Goal: Task Accomplishment & Management: Use online tool/utility

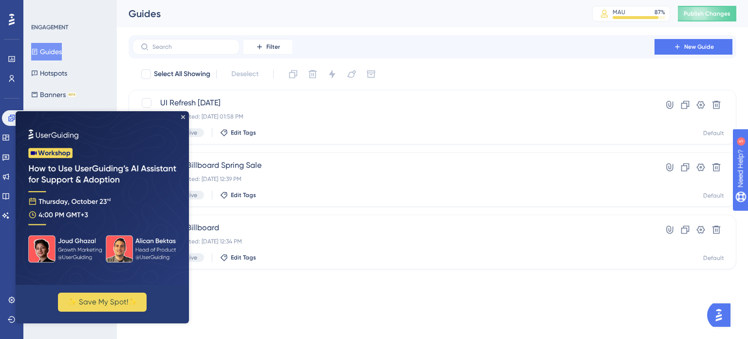
click at [180, 117] on img at bounding box center [102, 197] width 173 height 173
click at [185, 115] on div "✨ Save My Spot!✨" at bounding box center [102, 217] width 173 height 212
click at [183, 115] on icon "Close Preview" at bounding box center [183, 117] width 4 height 4
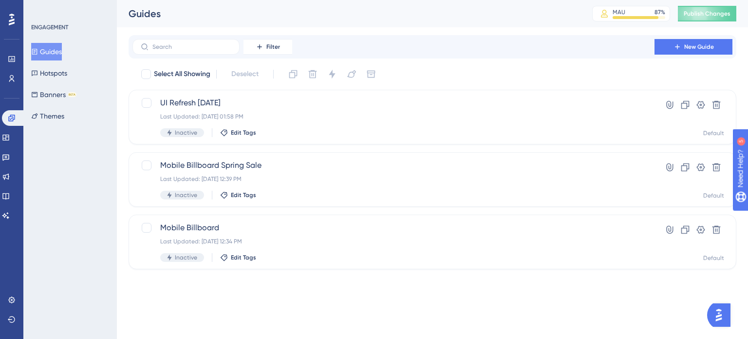
click at [690, 49] on span "New Guide" at bounding box center [700, 47] width 30 height 8
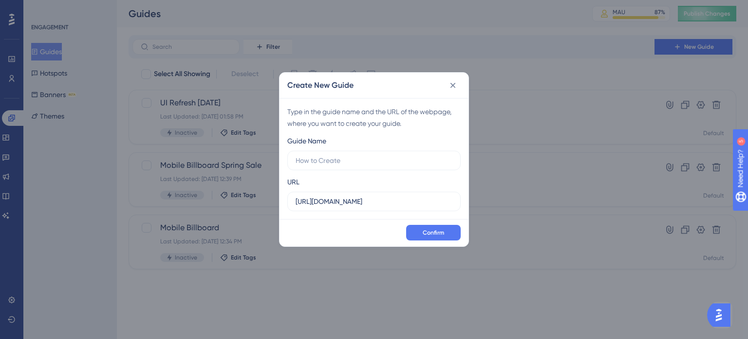
click at [356, 160] on input "text" at bounding box center [374, 160] width 157 height 11
type input "Ui/Nav Update"
drag, startPoint x: 379, startPoint y: 195, endPoint x: 165, endPoint y: 202, distance: 214.0
click at [174, 198] on div "Create New Guide Type in the guide name and the URL of the webpage, where you w…" at bounding box center [374, 169] width 748 height 339
click at [366, 192] on label "https://vozziqa.com" at bounding box center [373, 200] width 173 height 19
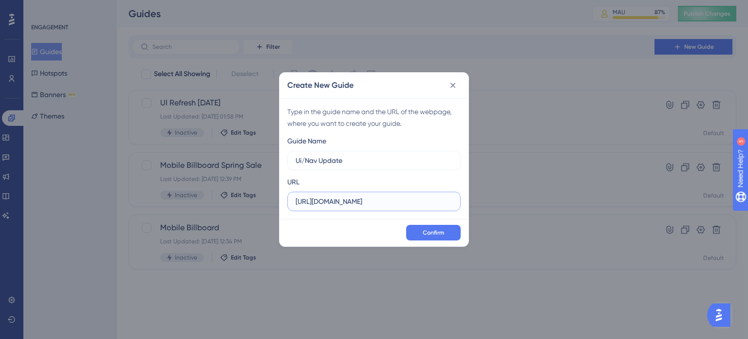
click at [366, 196] on input "https://vozziqa.com" at bounding box center [374, 201] width 157 height 11
click at [373, 201] on input "https://vozziqa.com" at bounding box center [374, 201] width 157 height 11
type input "https://vozziqa.com/v2"
click at [426, 235] on span "Confirm" at bounding box center [433, 233] width 21 height 8
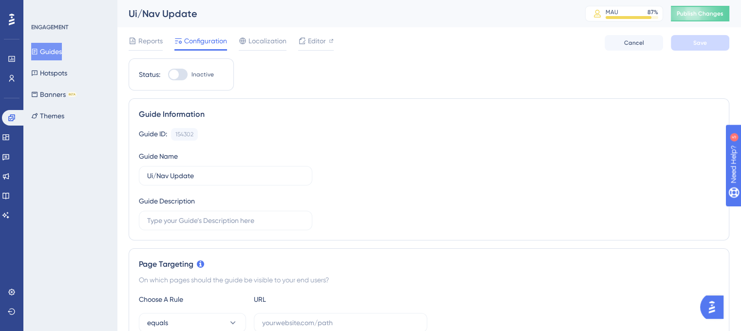
click at [189, 40] on span "Configuration" at bounding box center [205, 41] width 43 height 12
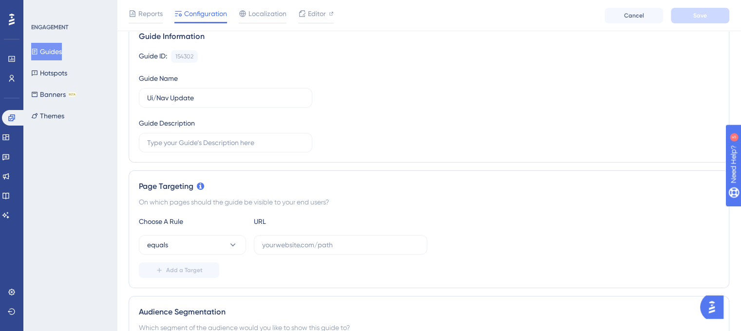
scroll to position [146, 0]
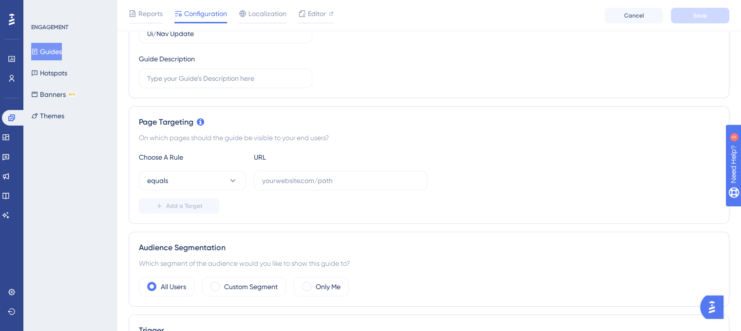
click at [58, 46] on button "Guides" at bounding box center [46, 52] width 31 height 18
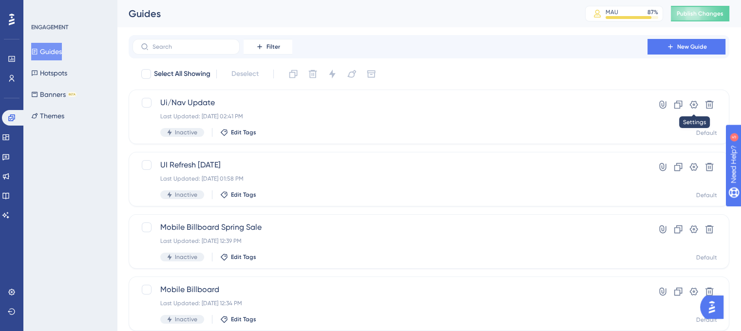
click at [694, 106] on icon at bounding box center [694, 105] width 10 height 10
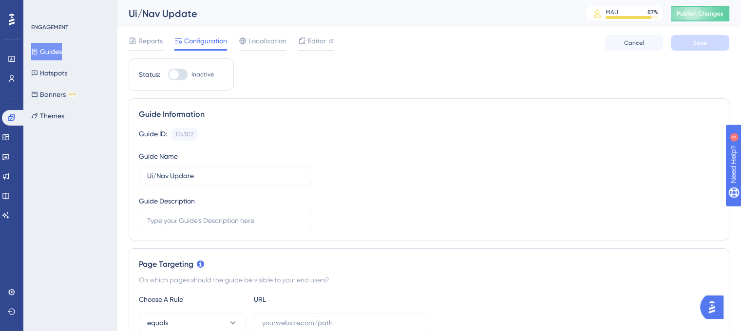
click at [257, 42] on span "Localization" at bounding box center [267, 41] width 38 height 12
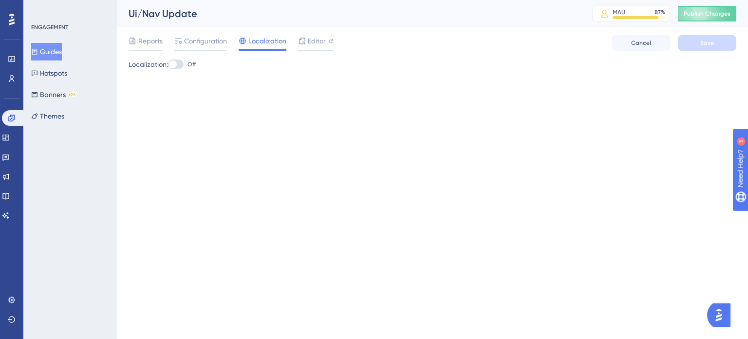
click at [302, 38] on icon at bounding box center [302, 41] width 8 height 8
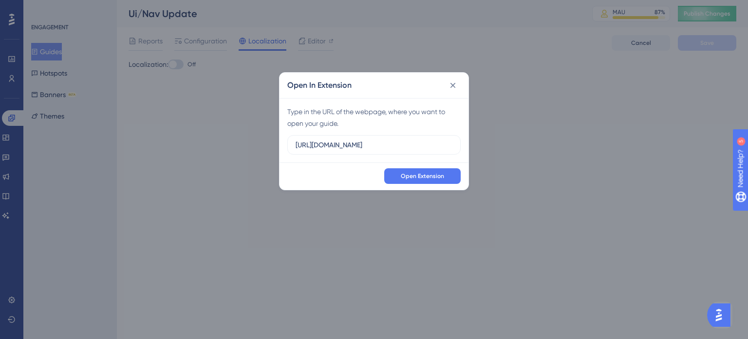
drag, startPoint x: 383, startPoint y: 142, endPoint x: 168, endPoint y: 112, distance: 217.5
click at [169, 112] on div "Open In Extension Type in the URL of the webpage, where you want to open your g…" at bounding box center [374, 169] width 748 height 339
type input "https://vozziqa.com/v2/dashboard"
click at [424, 176] on span "Open Extension" at bounding box center [422, 176] width 43 height 8
drag, startPoint x: 434, startPoint y: 139, endPoint x: 227, endPoint y: 147, distance: 207.2
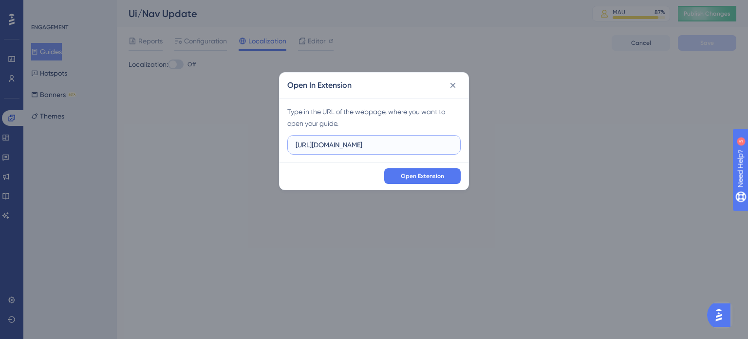
click at [227, 147] on div "Open In Extension Type in the URL of the webpage, where you want to open your g…" at bounding box center [374, 169] width 748 height 339
click at [451, 87] on icon at bounding box center [453, 84] width 5 height 5
